Goal: Task Accomplishment & Management: Complete application form

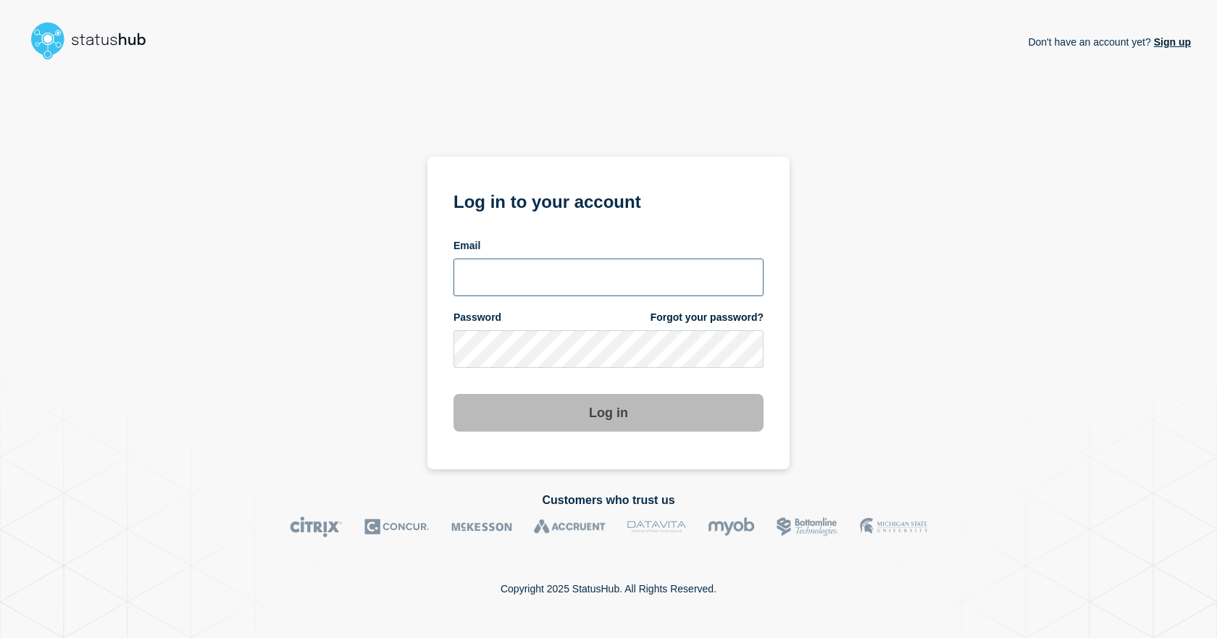
click at [520, 267] on input "email input" at bounding box center [608, 278] width 310 height 38
type input "dcarraway@fsu.edu"
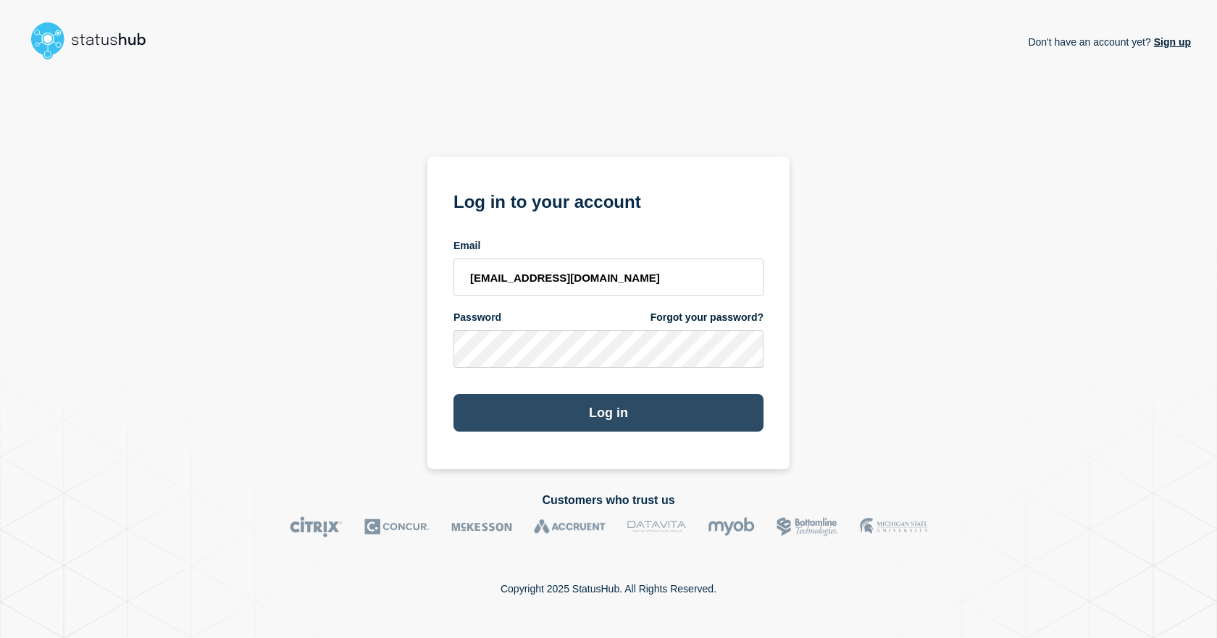
click at [495, 420] on button "Log in" at bounding box center [608, 413] width 310 height 38
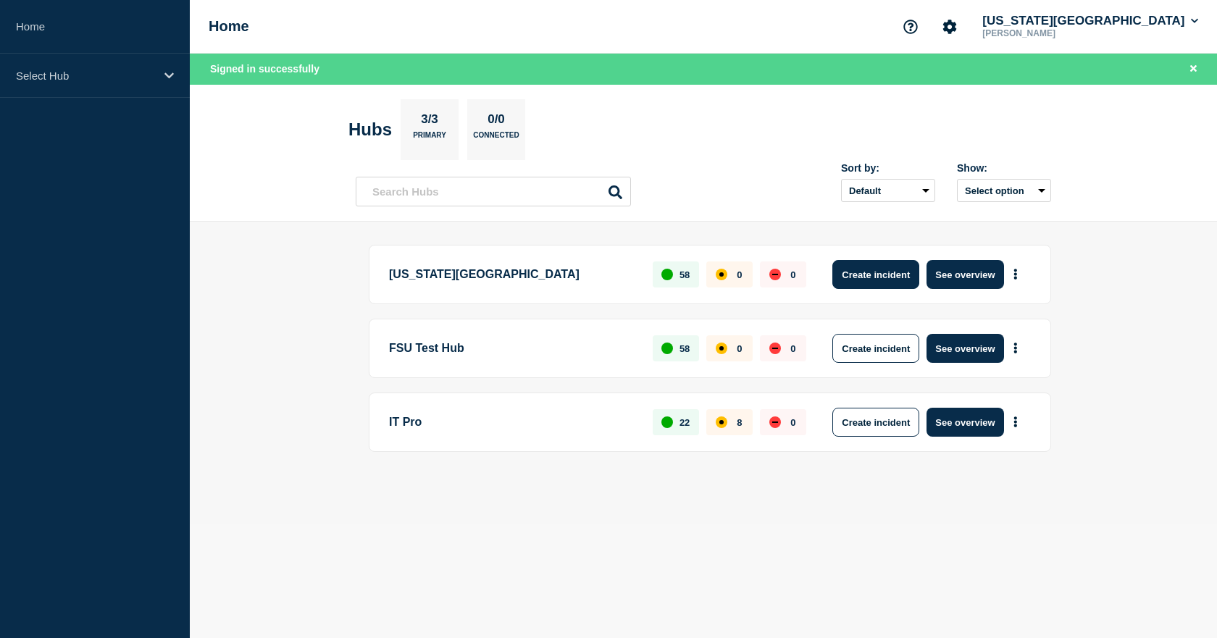
click at [852, 273] on button "Create incident" at bounding box center [875, 274] width 87 height 29
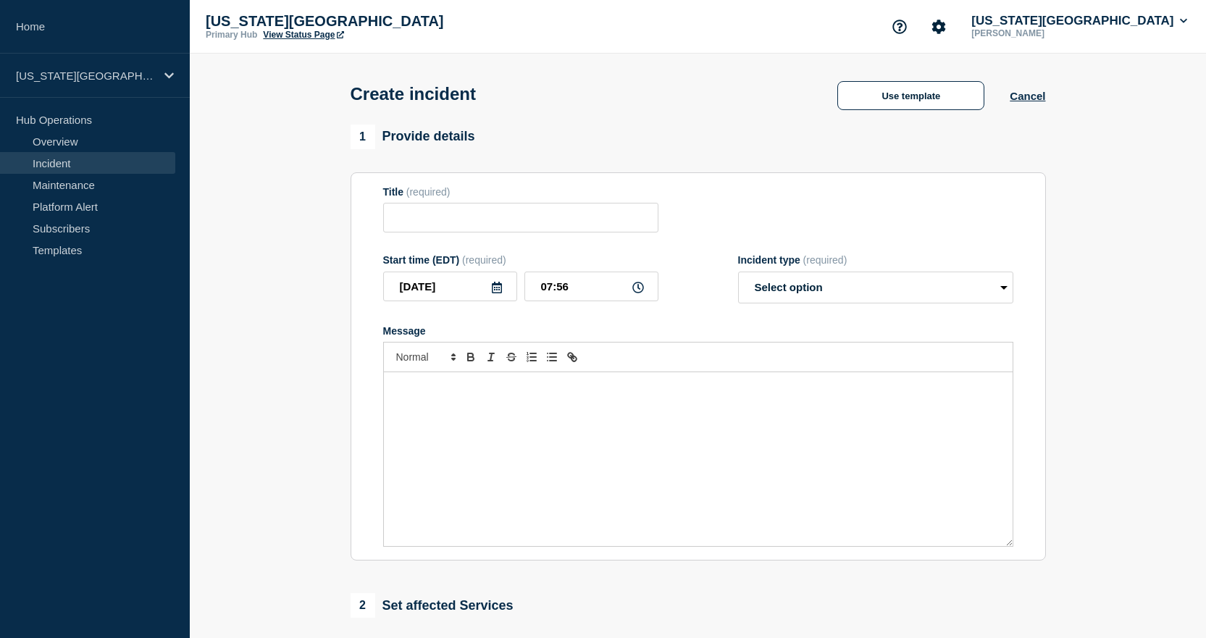
click at [292, 32] on link "View Status Page" at bounding box center [303, 35] width 80 height 10
click at [414, 232] on input "Title" at bounding box center [520, 218] width 275 height 30
type input "myFSU Student Central"
drag, startPoint x: 256, startPoint y: 253, endPoint x: 303, endPoint y: 274, distance: 51.2
click at [256, 253] on section "1 Provide details Title (required) myFSU Student Central Start time (EDT) (requ…" at bounding box center [698, 539] width 1016 height 829
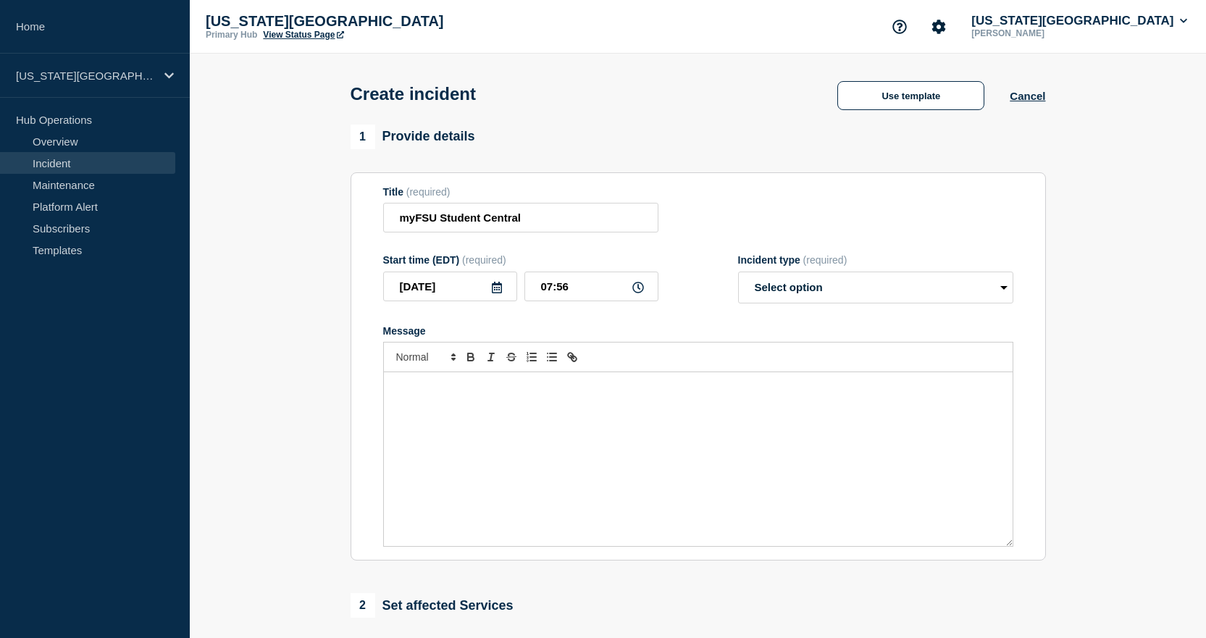
click at [558, 453] on div "Message" at bounding box center [698, 459] width 629 height 174
click at [930, 96] on button "Use template" at bounding box center [910, 95] width 147 height 29
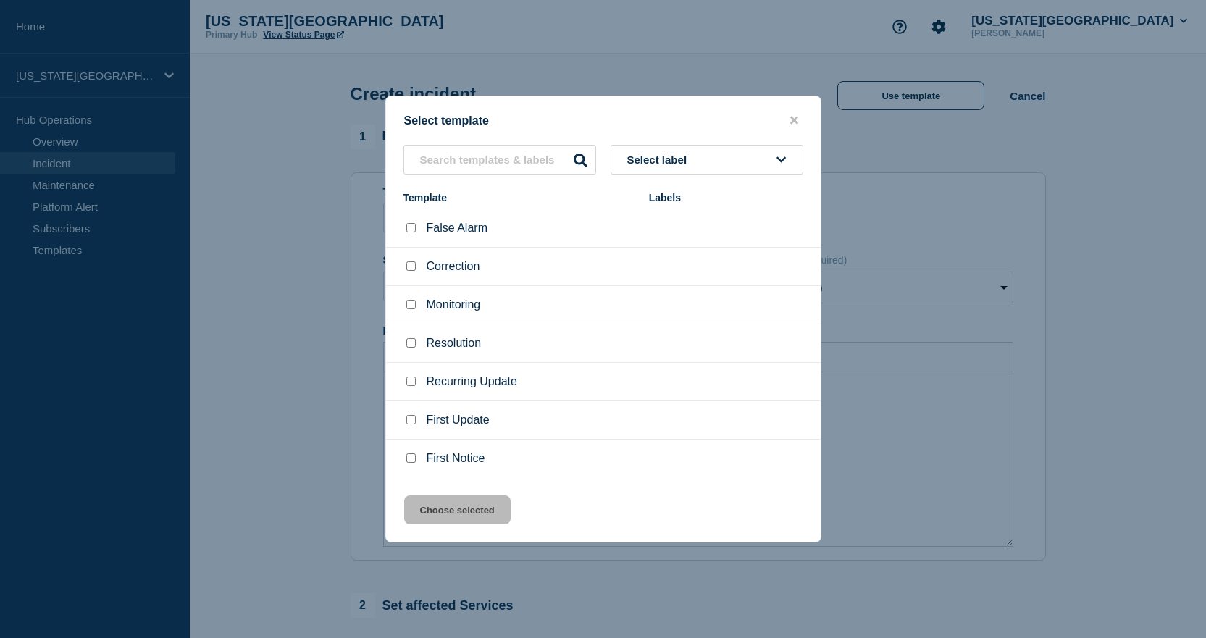
click at [415, 462] on input "First Notice checkbox" at bounding box center [410, 457] width 9 height 9
checkbox input "true"
click at [442, 511] on button "Choose selected" at bounding box center [457, 509] width 106 height 29
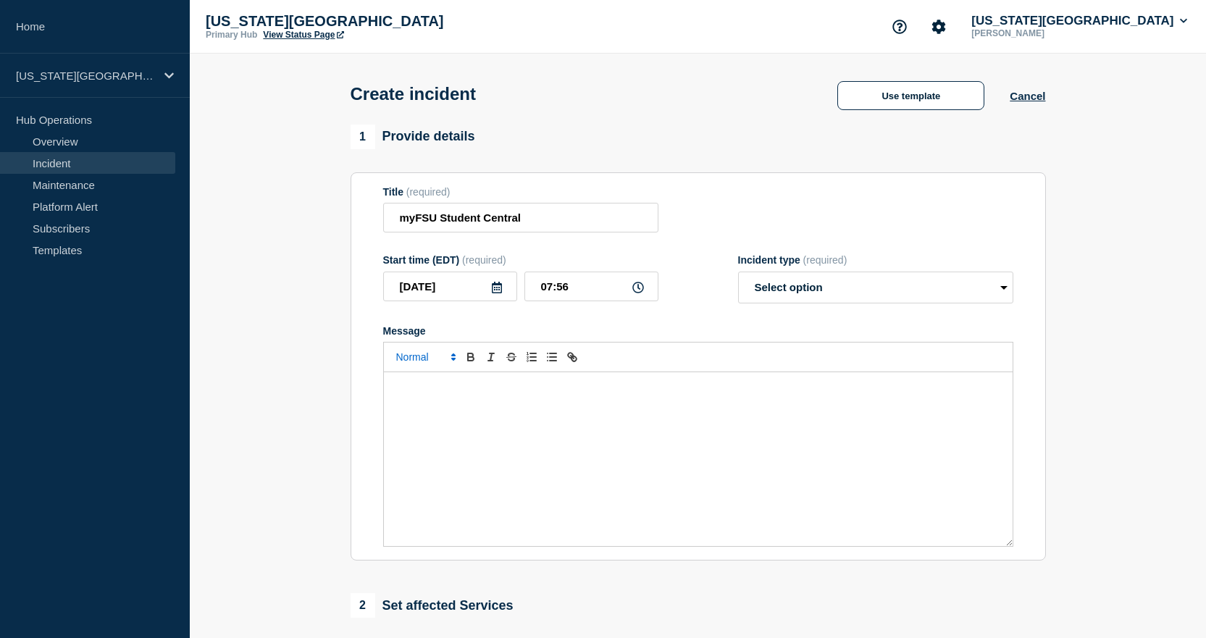
select select "investigating"
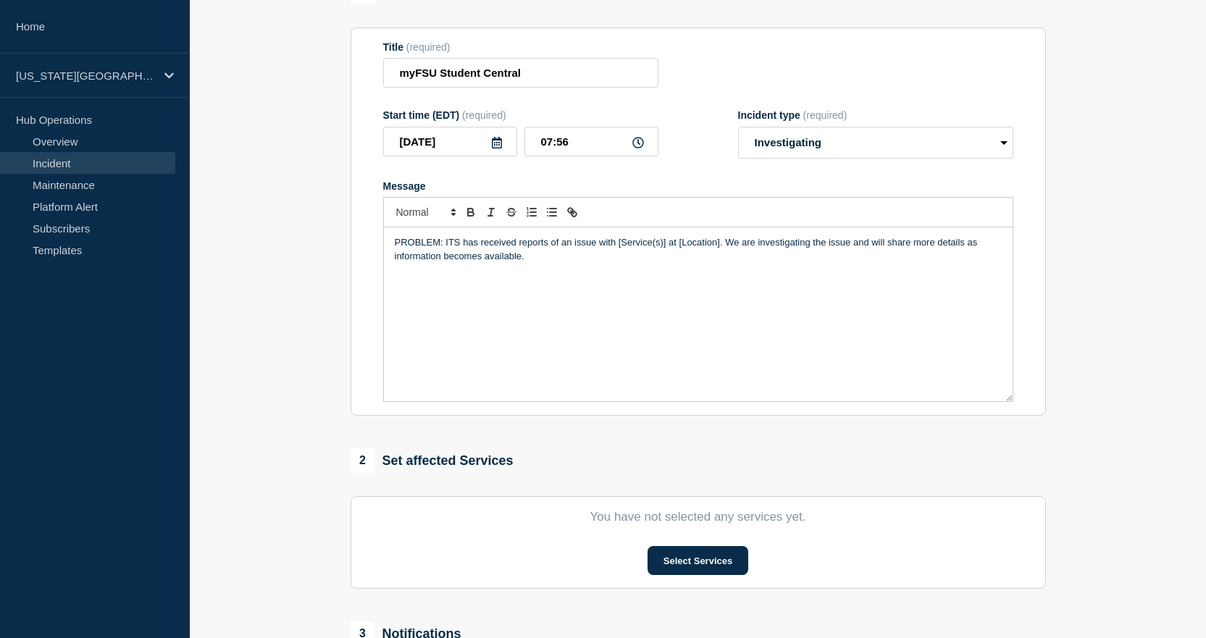
scroll to position [290, 0]
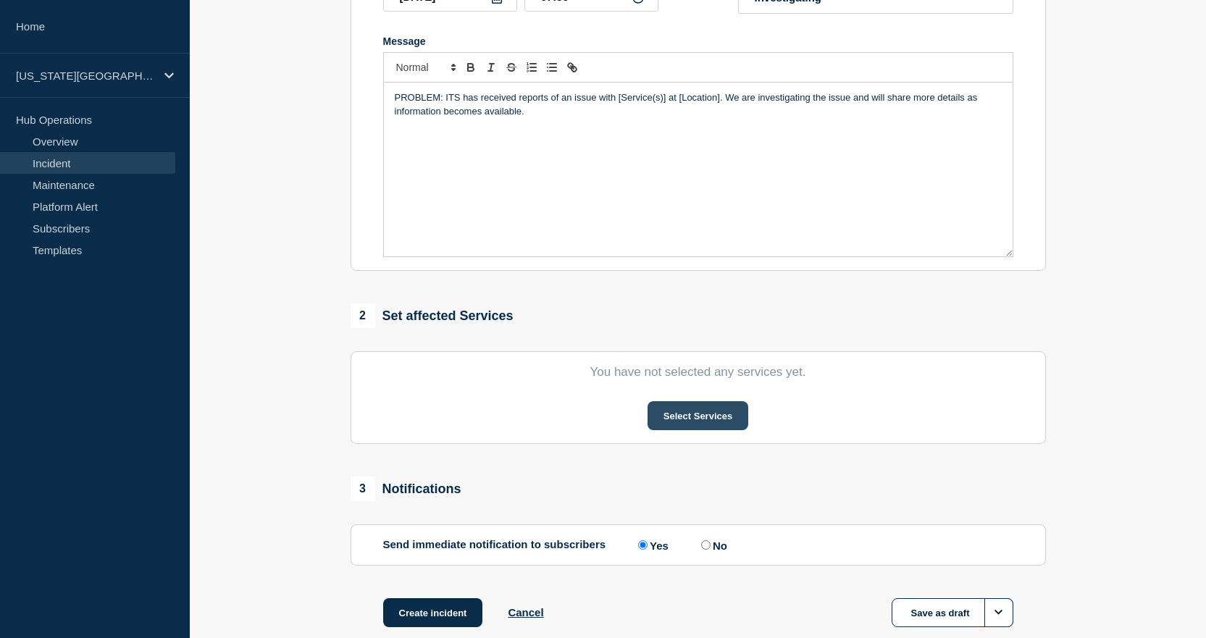
click at [674, 430] on button "Select Services" at bounding box center [697, 415] width 101 height 29
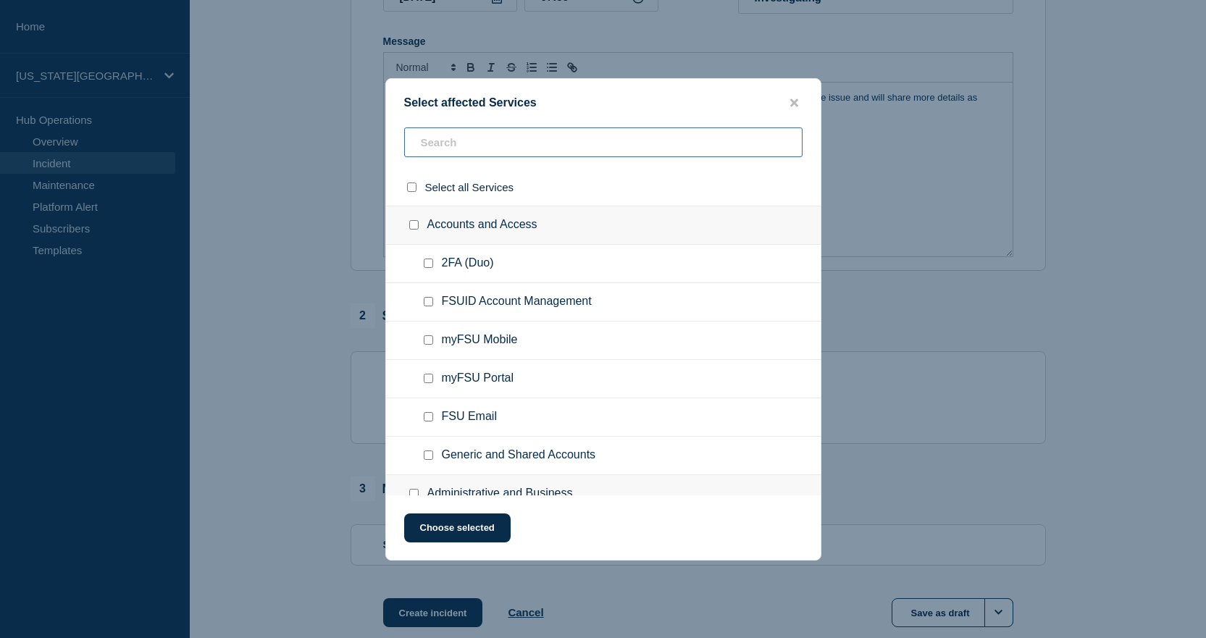
click at [451, 144] on input "text" at bounding box center [603, 142] width 398 height 30
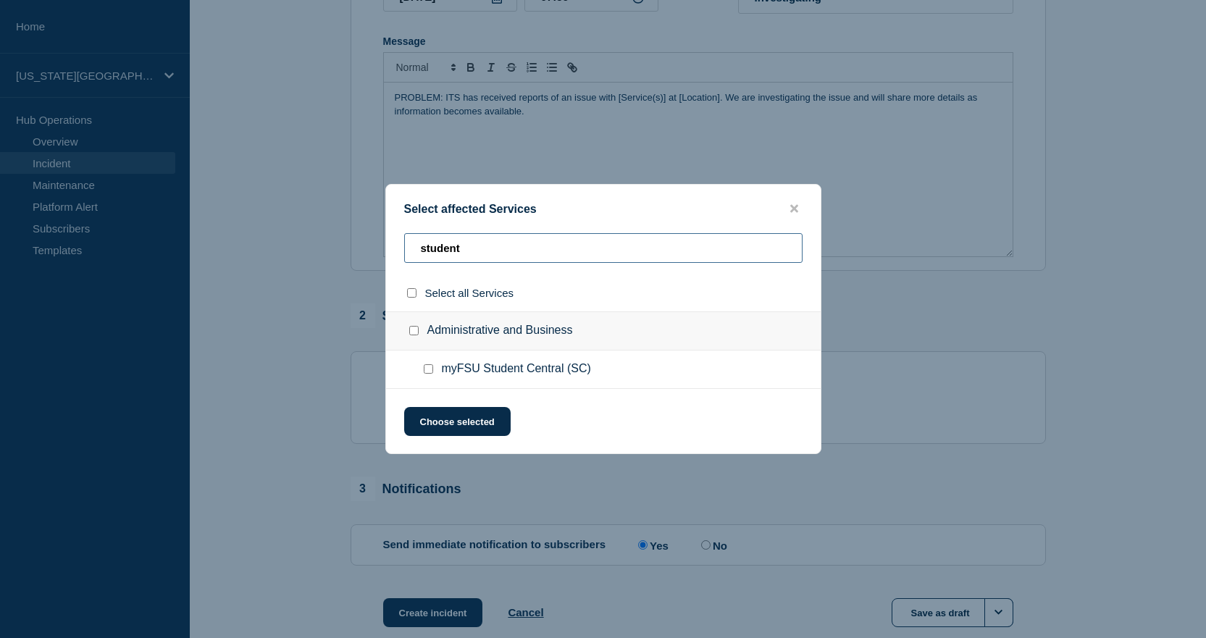
type input "student"
click at [427, 373] on input "myFSU Student Central (SC) checkbox" at bounding box center [428, 368] width 9 height 9
checkbox input "true"
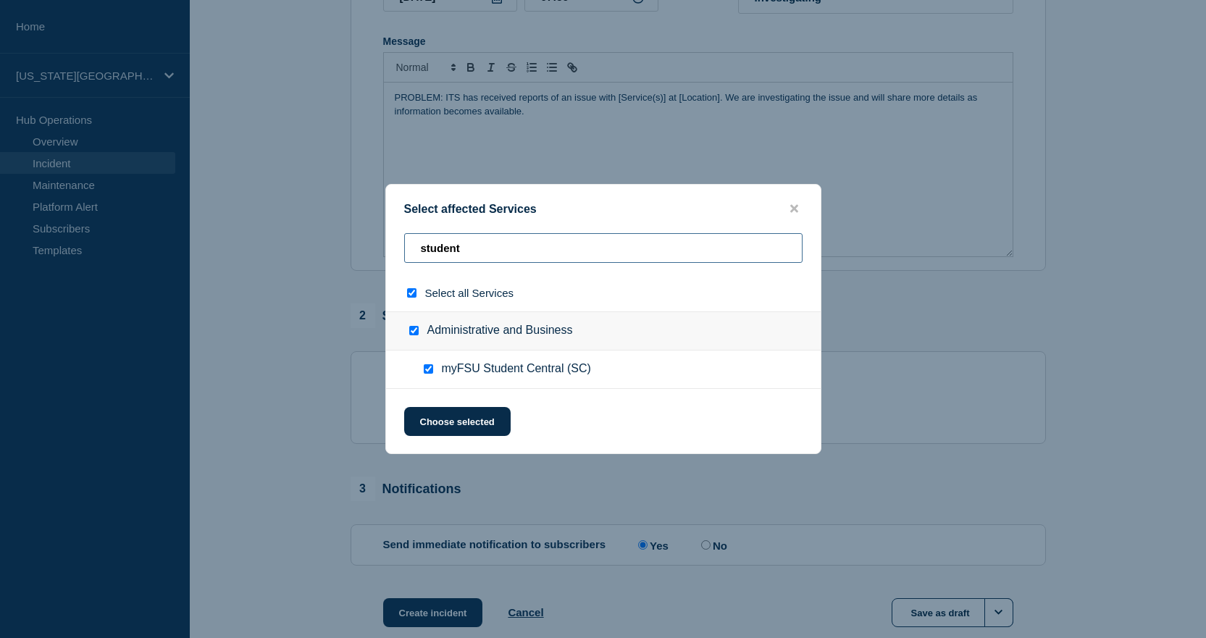
drag, startPoint x: 466, startPoint y: 246, endPoint x: 403, endPoint y: 256, distance: 63.7
click at [403, 256] on div "student" at bounding box center [603, 253] width 435 height 41
type input "p"
checkbox input "false"
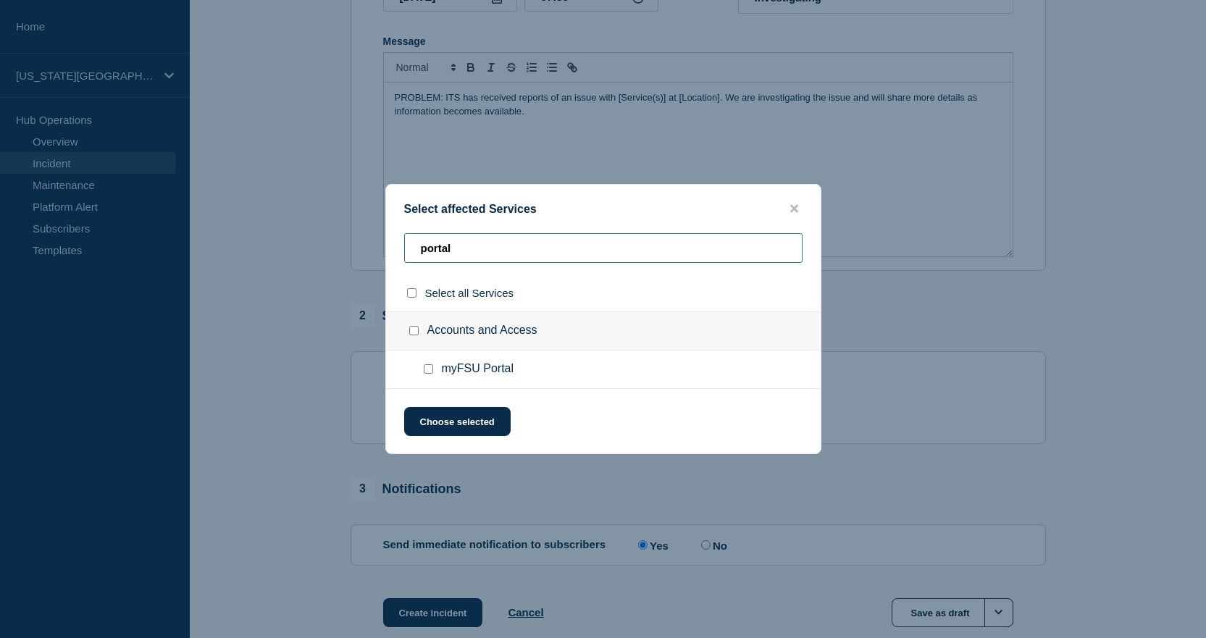
type input "portal"
click at [432, 369] on input "myFSU Portal checkbox" at bounding box center [428, 368] width 9 height 9
checkbox input "true"
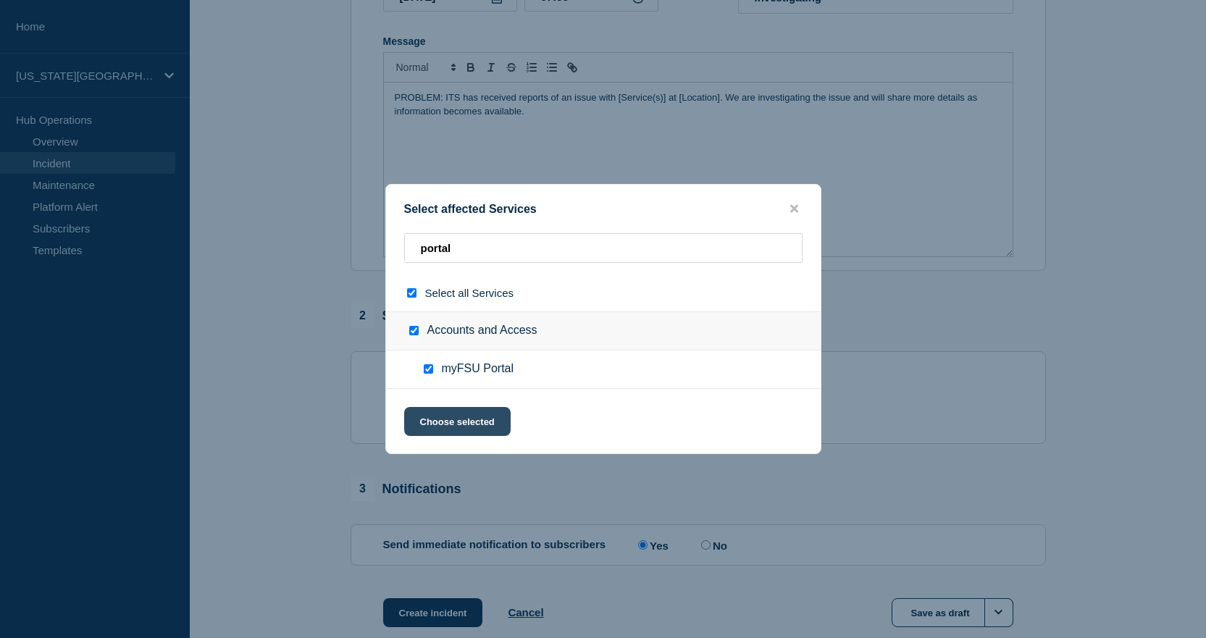
click at [451, 416] on button "Choose selected" at bounding box center [457, 421] width 106 height 29
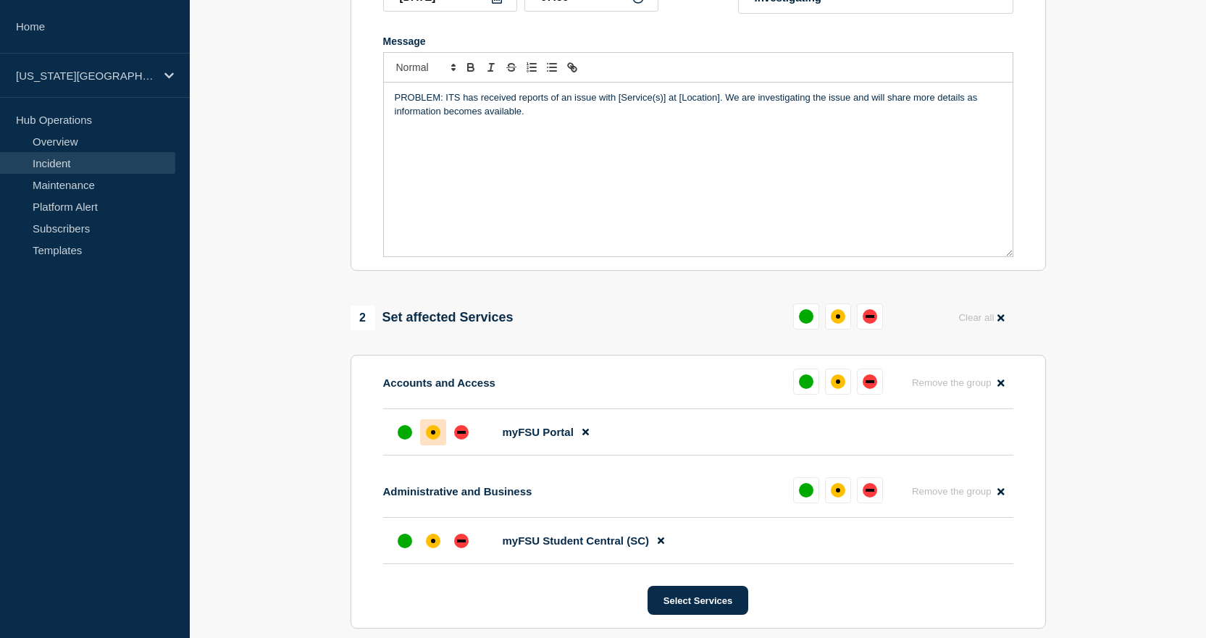
click at [429, 436] on div "affected" at bounding box center [433, 432] width 14 height 14
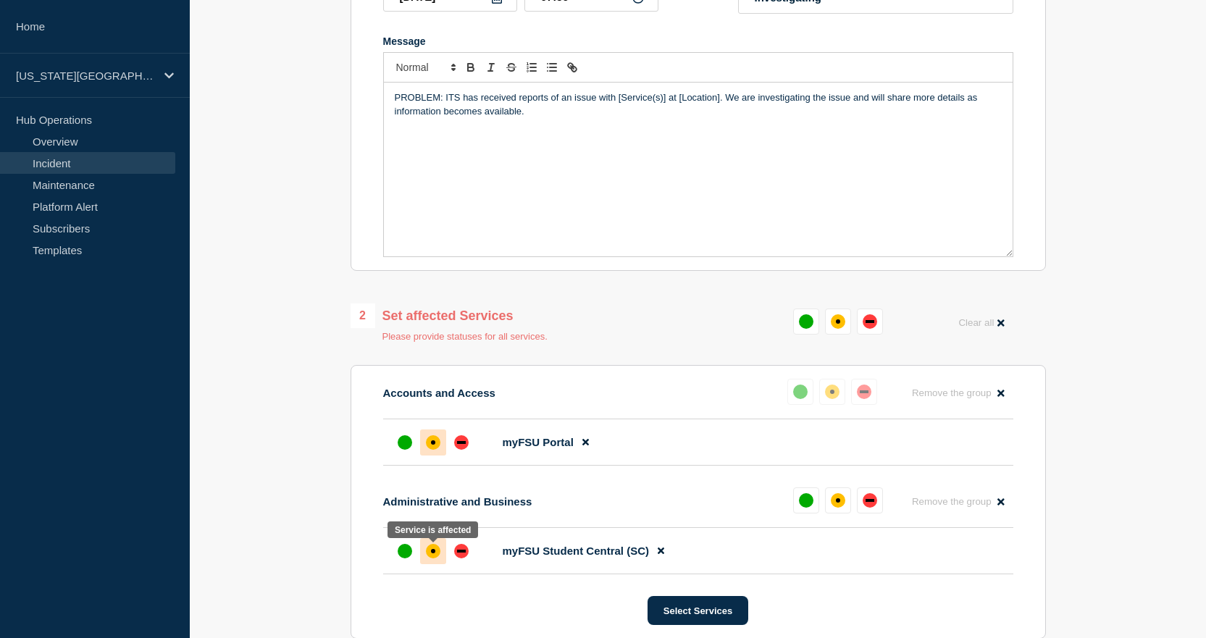
click at [436, 549] on div "affected" at bounding box center [433, 551] width 14 height 14
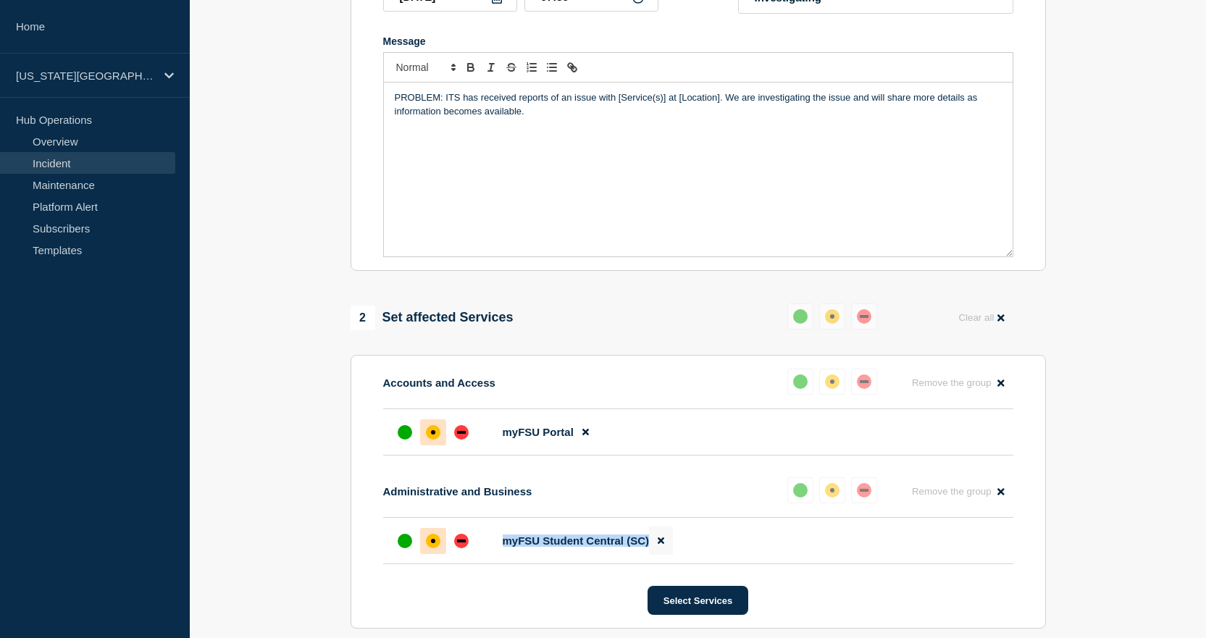
drag, startPoint x: 501, startPoint y: 547, endPoint x: 649, endPoint y: 549, distance: 147.8
click at [649, 549] on li "myFSU Student Central (SC)" at bounding box center [698, 541] width 630 height 46
copy ul "myFSU Student Central (SC)"
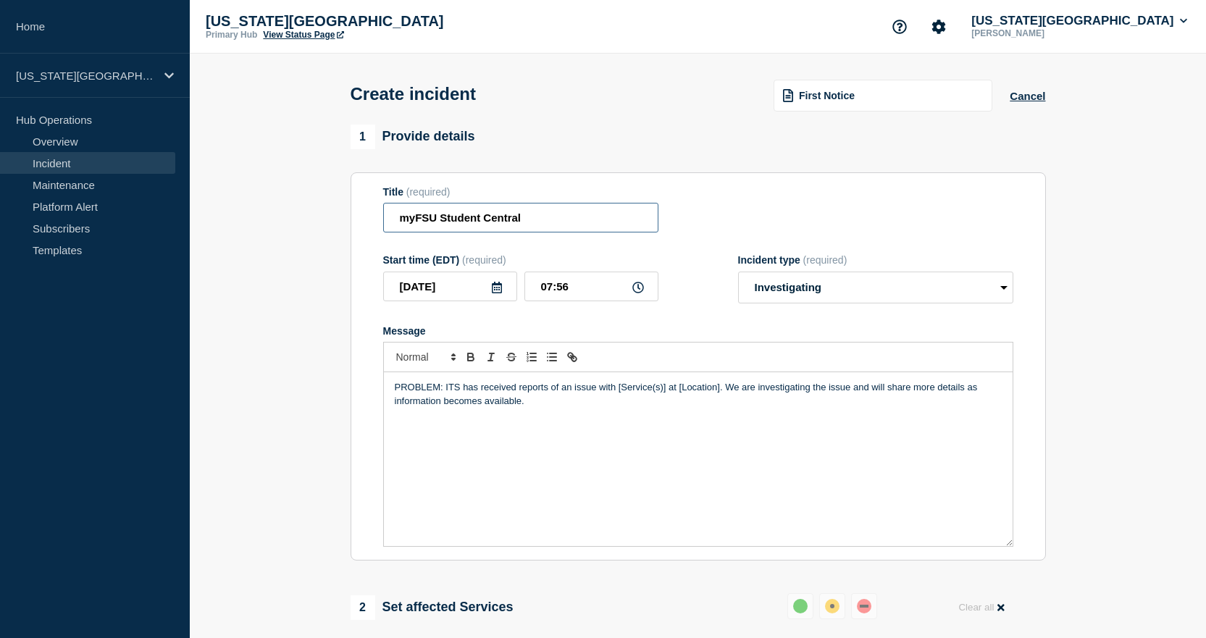
click at [490, 215] on input "myFSU Student Central" at bounding box center [520, 218] width 275 height 30
drag, startPoint x: 547, startPoint y: 223, endPoint x: 259, endPoint y: 209, distance: 287.8
click at [259, 209] on section "1 Provide details Title (required) myFSU Student Central Start time (EDT) (requ…" at bounding box center [698, 632] width 1016 height 1014
paste input "(SC)"
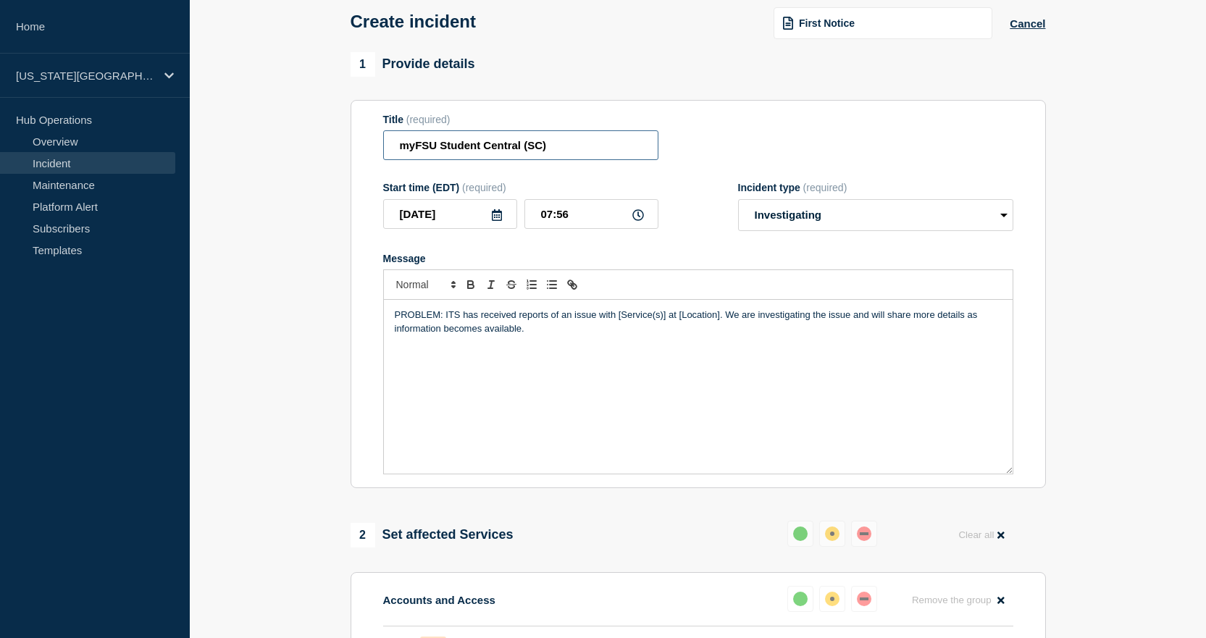
type input "myFSU Student Central (SC)"
click at [463, 327] on p "PROBLEM: ITS has received reports of an issue with [Service(s)] at [Location]. …" at bounding box center [698, 322] width 607 height 27
drag, startPoint x: 618, startPoint y: 319, endPoint x: 720, endPoint y: 311, distance: 101.6
click at [720, 311] on div "PROBLEM: ITS has received reports of an issue with [Service(s)] at [Location]. …" at bounding box center [698, 387] width 629 height 174
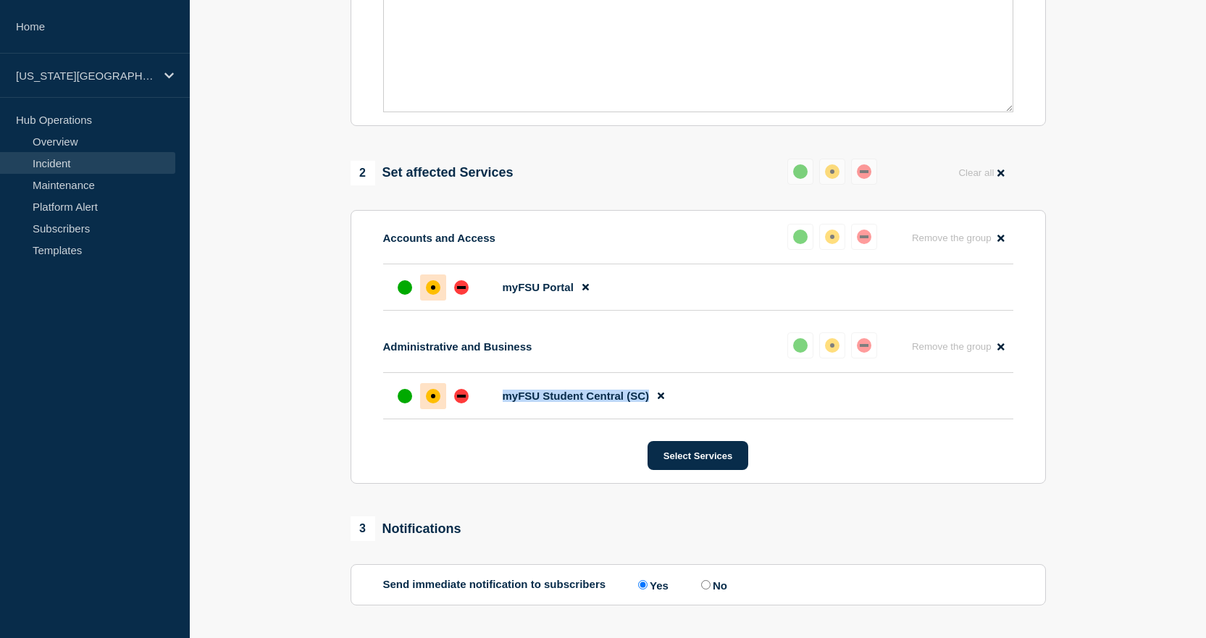
drag, startPoint x: 505, startPoint y: 400, endPoint x: 648, endPoint y: 403, distance: 143.4
click at [648, 402] on span "myFSU Student Central (SC)" at bounding box center [576, 396] width 147 height 12
copy span "myFSU Student Central (SC)"
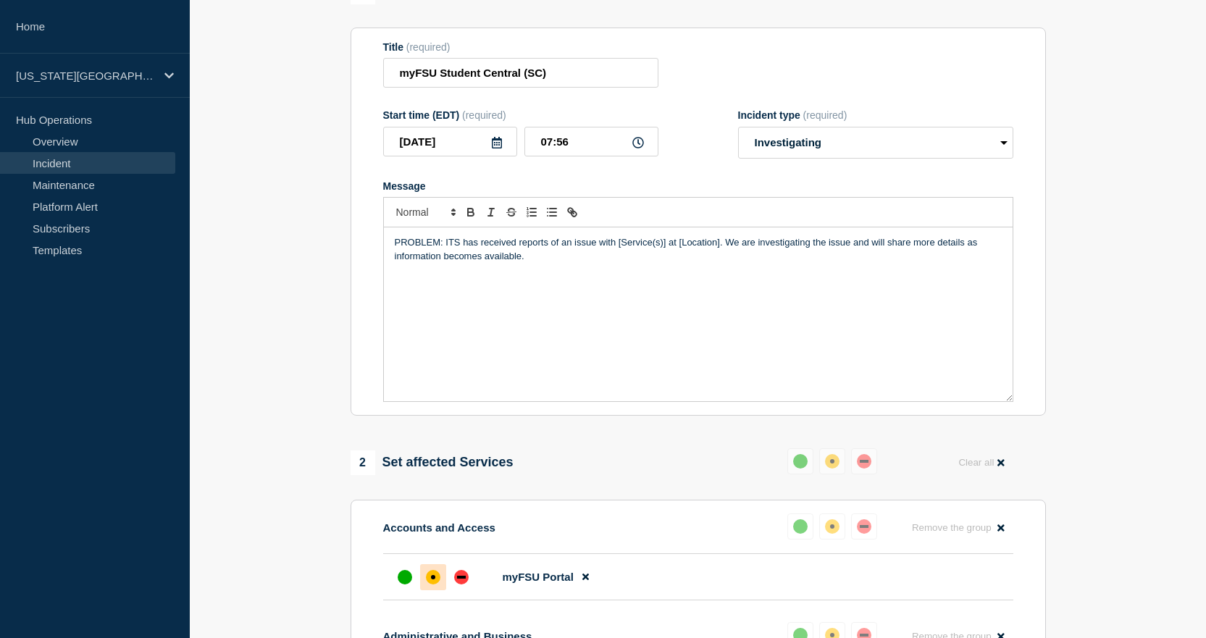
scroll to position [72, 0]
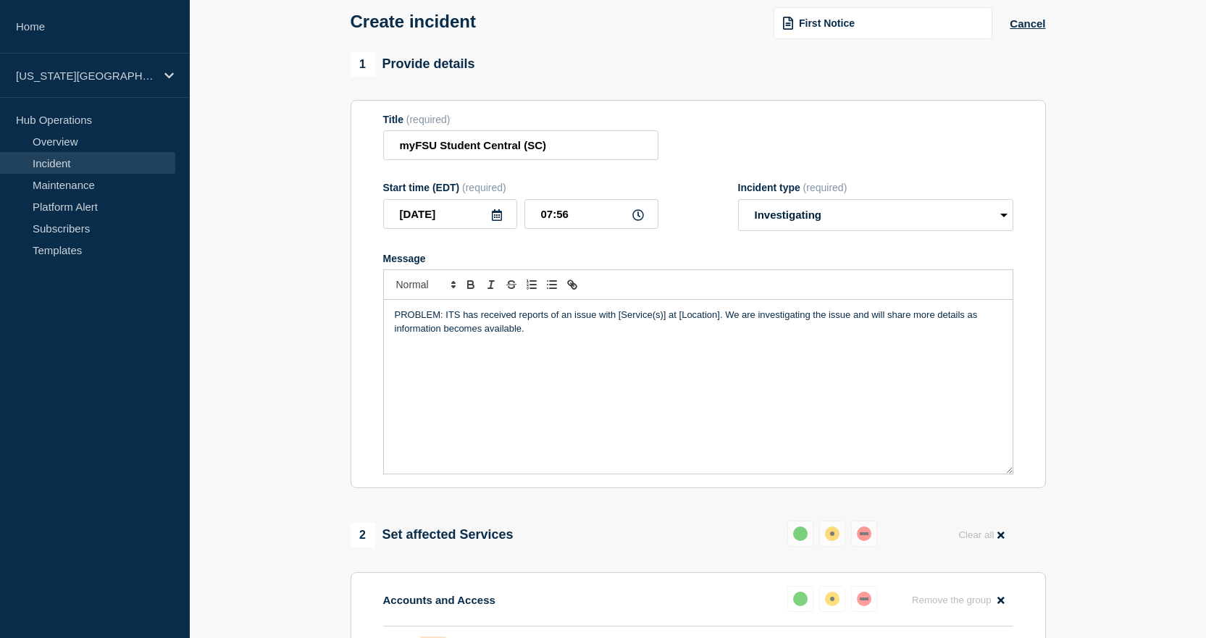
click at [455, 332] on p "PROBLEM: ITS has received reports of an issue with [Service(s)] at [Location]. …" at bounding box center [698, 322] width 607 height 27
drag, startPoint x: 617, startPoint y: 316, endPoint x: 719, endPoint y: 322, distance: 102.3
click at [719, 322] on p "PROBLEM: ITS has received reports of an issue with [Service(s)] at [Location]. …" at bounding box center [698, 322] width 607 height 27
paste div "Message"
drag, startPoint x: 569, startPoint y: 214, endPoint x: 516, endPoint y: 221, distance: 53.4
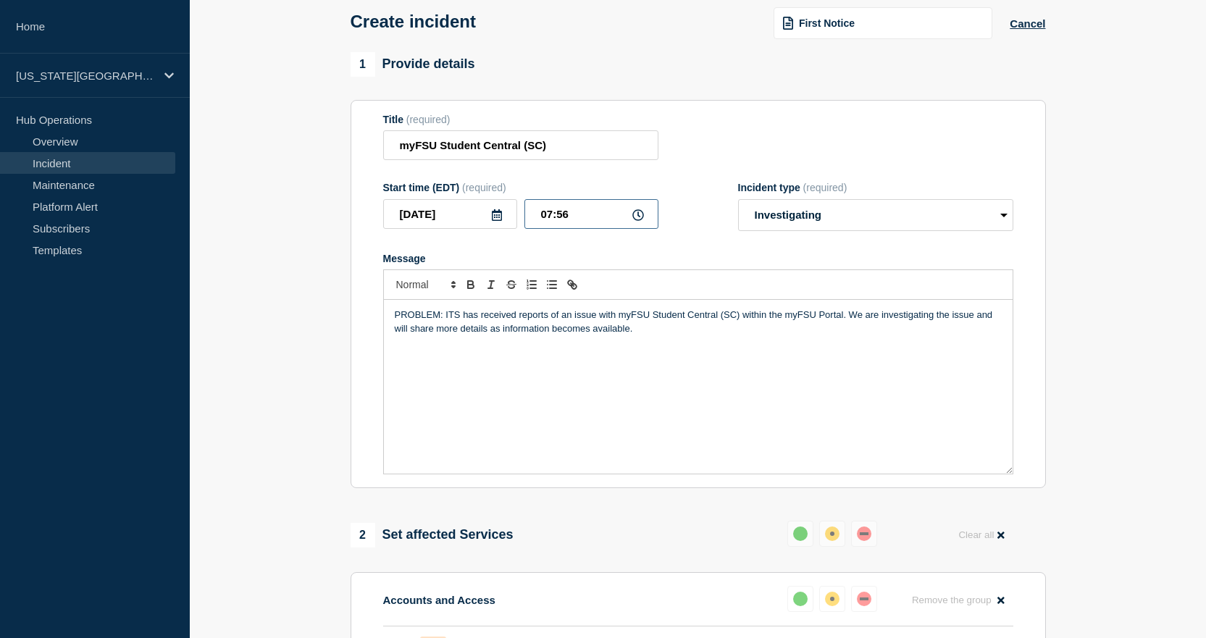
click at [516, 221] on div "2025-09-09 07:56" at bounding box center [520, 214] width 275 height 30
type input "08:00"
click at [487, 355] on div "PROBLEM: ITS has received reports of an issue with myFSU Student Central (SC) w…" at bounding box center [698, 387] width 629 height 174
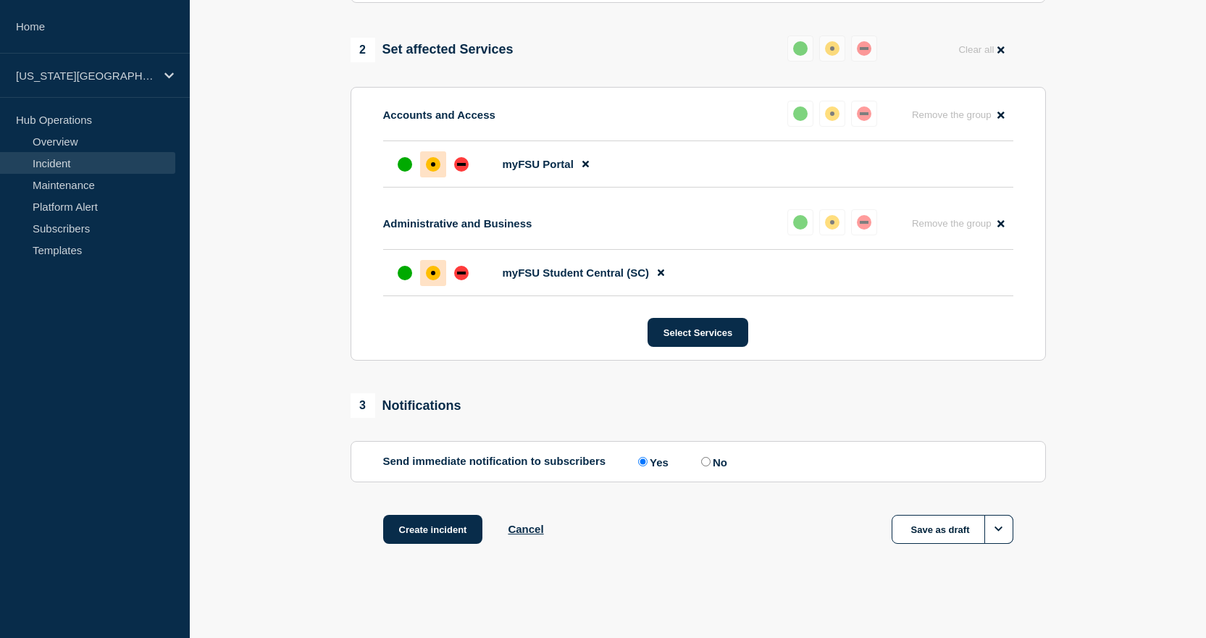
scroll to position [127, 0]
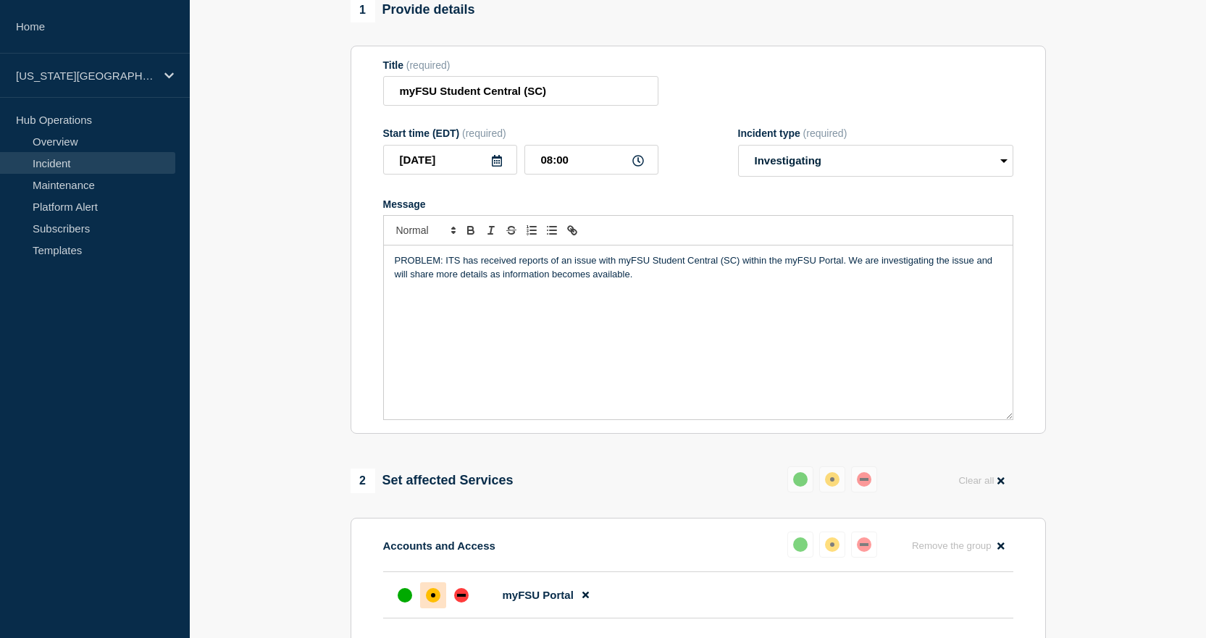
click at [601, 288] on div "PROBLEM: ITS has received reports of an issue with myFSU Student Central (SC) w…" at bounding box center [698, 333] width 629 height 174
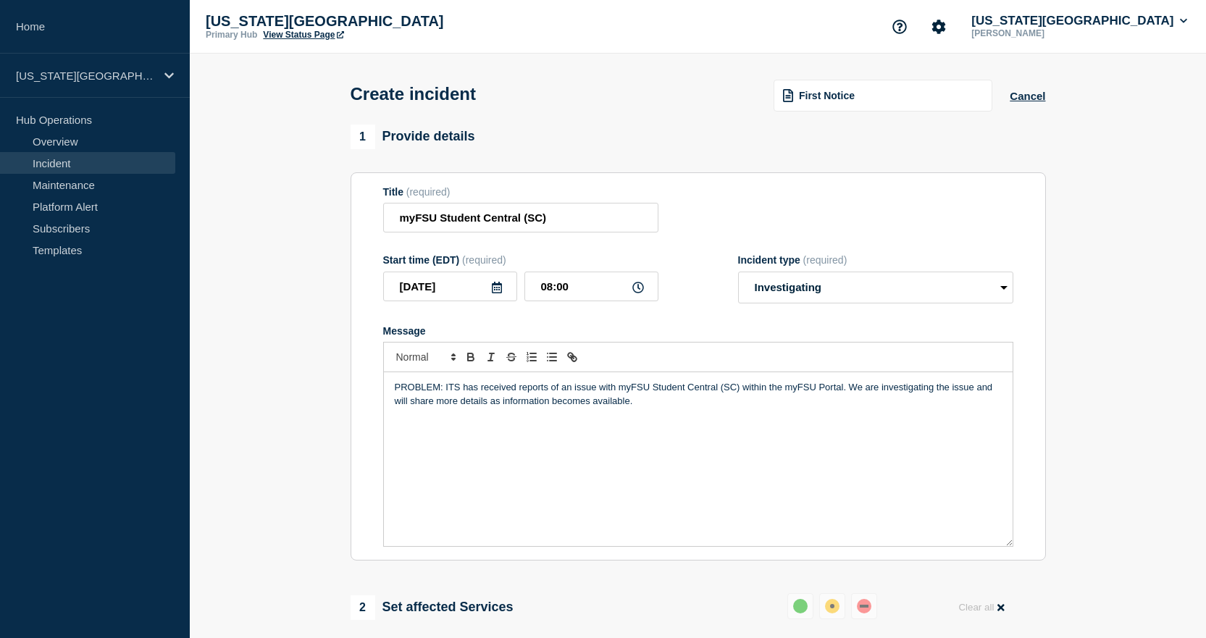
click at [248, 345] on section "1 Provide details Title (required) myFSU Student Central (SC) Start time (EDT) …" at bounding box center [698, 632] width 1016 height 1014
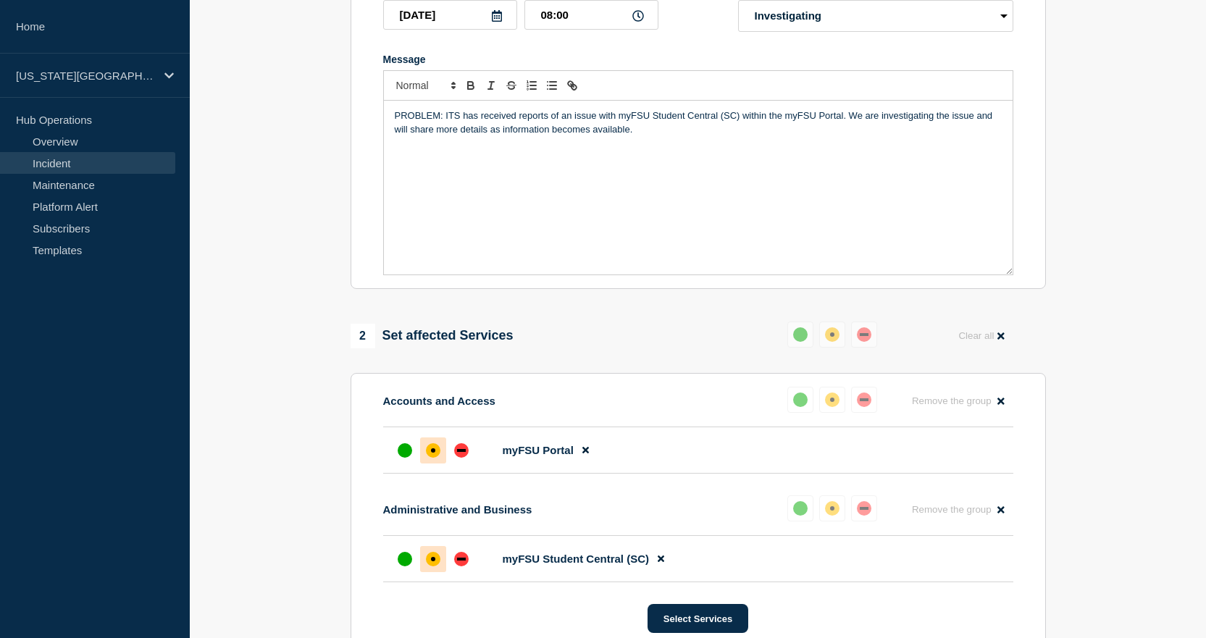
scroll to position [561, 0]
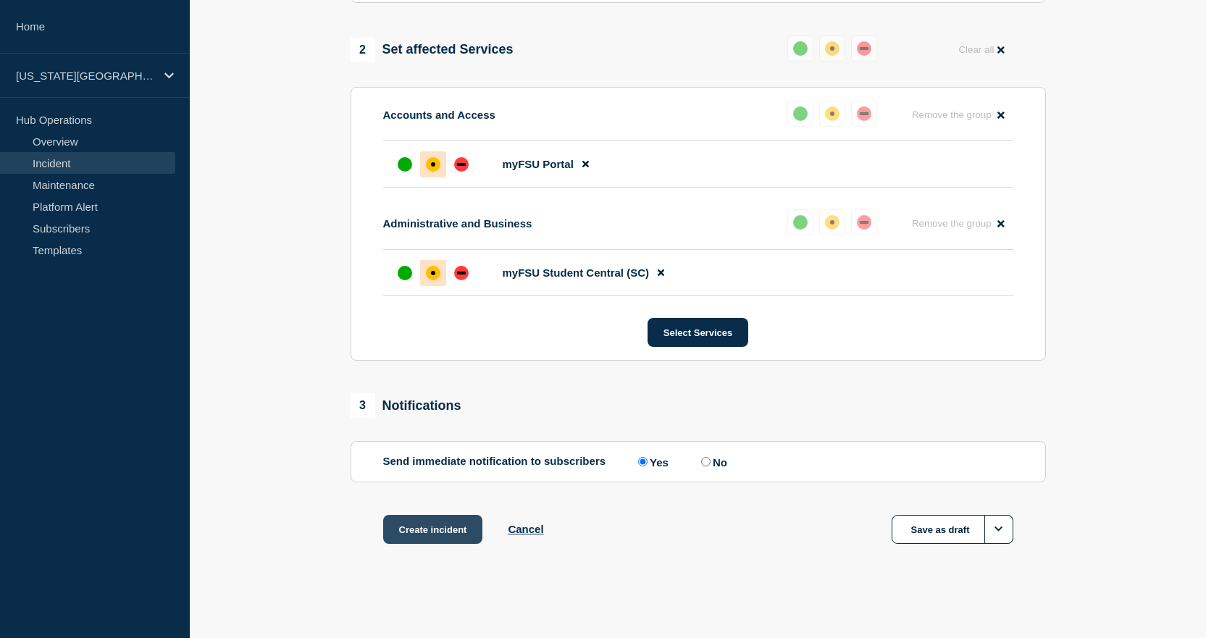
click at [417, 531] on button "Create incident" at bounding box center [433, 529] width 100 height 29
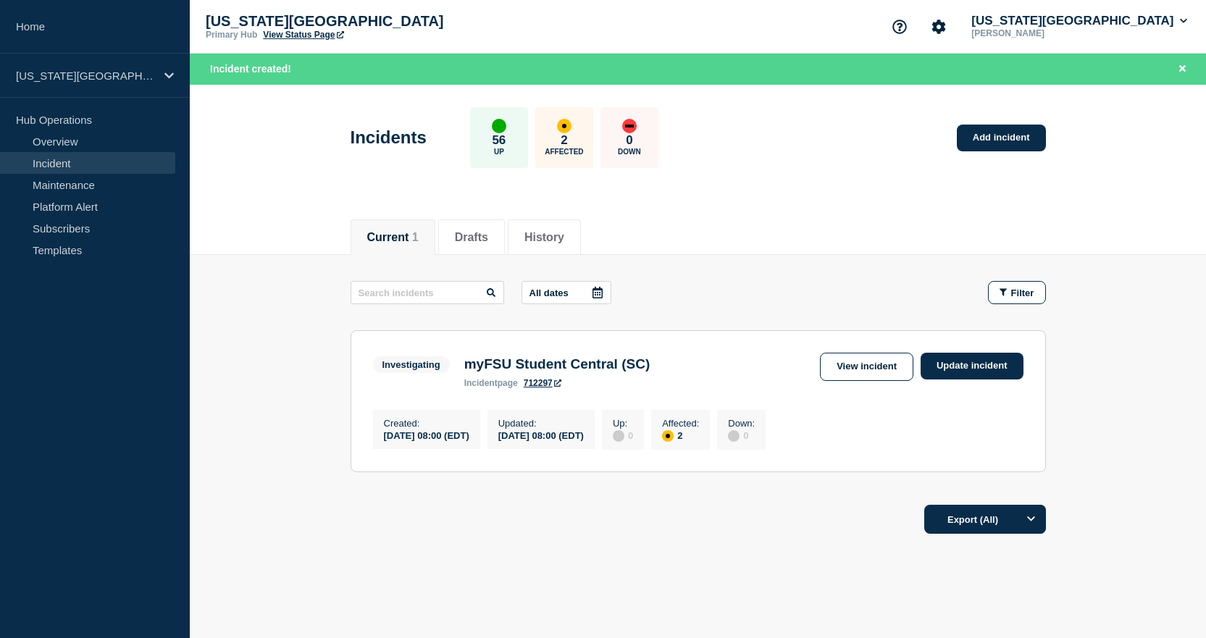
click at [293, 33] on link "View Status Page" at bounding box center [303, 35] width 80 height 10
click at [1104, 17] on button "Florida State University" at bounding box center [1079, 21] width 222 height 14
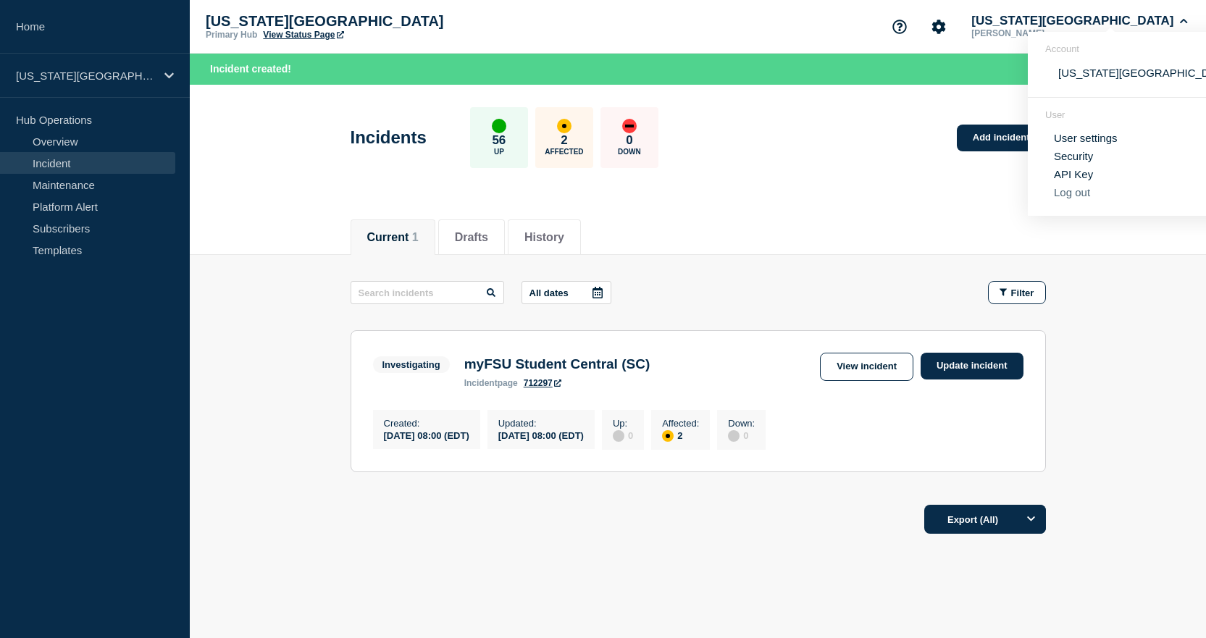
click at [1054, 187] on button "Log out" at bounding box center [1072, 192] width 36 height 12
